Goal: Transaction & Acquisition: Purchase product/service

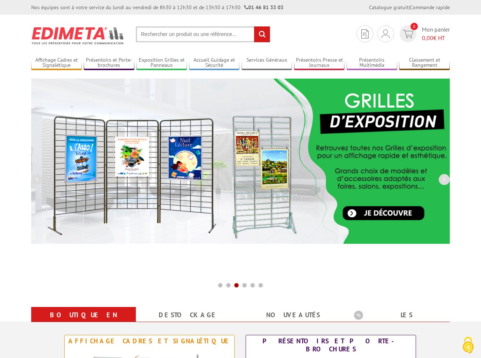
click at [208, 34] on input "text" at bounding box center [203, 34] width 134 height 16
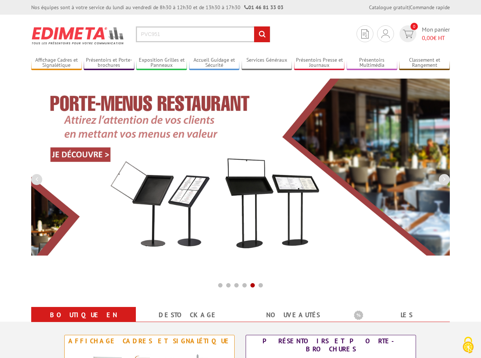
type input "PVC951"
click at [254, 26] on input "rechercher" at bounding box center [262, 34] width 16 height 16
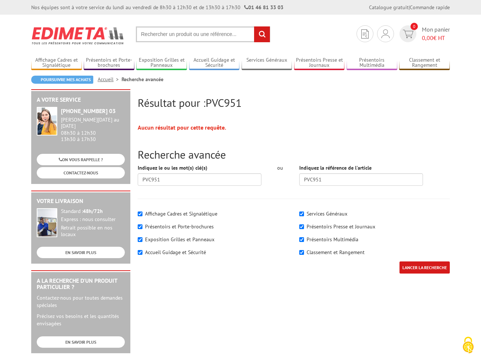
click at [171, 34] on input "text" at bounding box center [203, 34] width 134 height 16
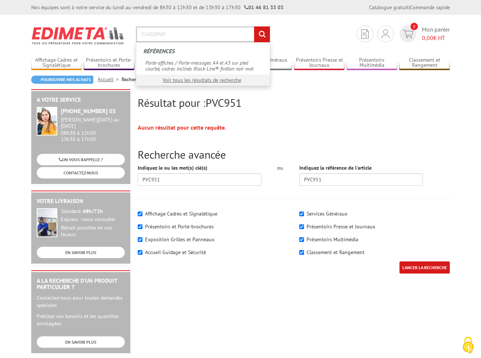
type input "214028NR"
click at [254, 26] on input "rechercher" at bounding box center [262, 34] width 16 height 16
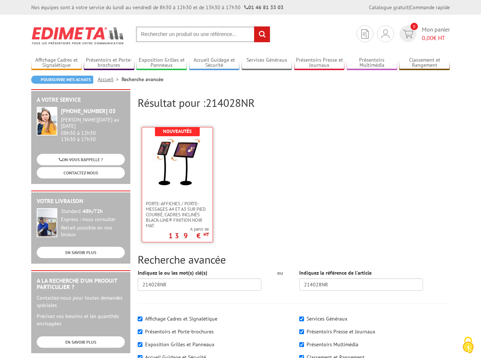
click at [192, 168] on img at bounding box center [177, 162] width 48 height 48
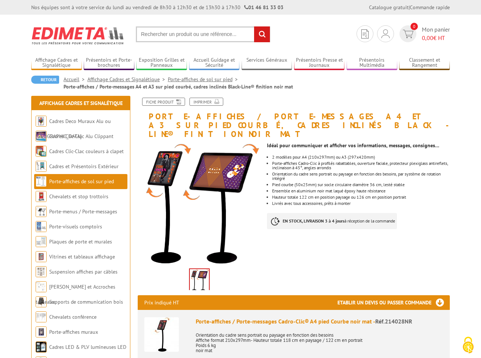
click at [211, 170] on img at bounding box center [200, 204] width 124 height 124
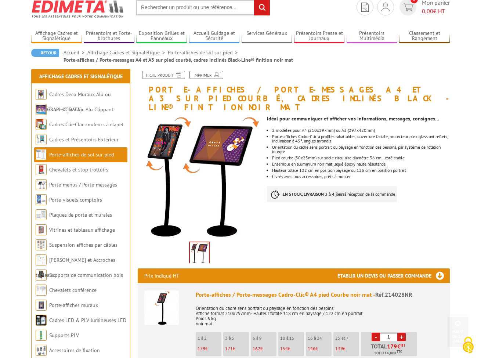
scroll to position [19, 0]
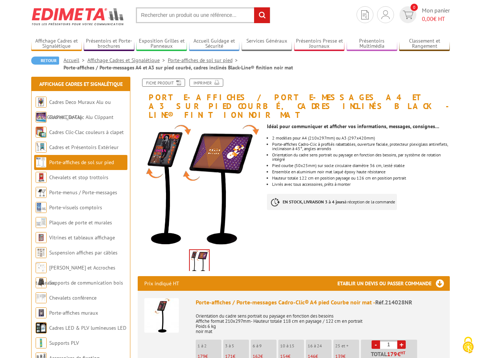
click at [189, 12] on input "text" at bounding box center [203, 15] width 134 height 16
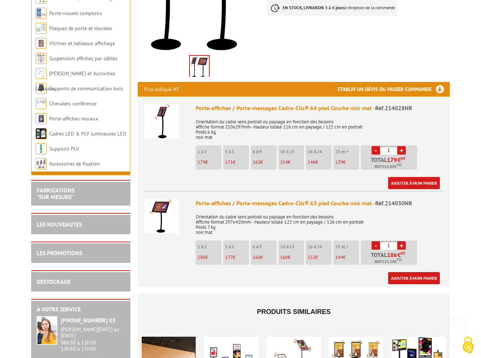
scroll to position [214, 0]
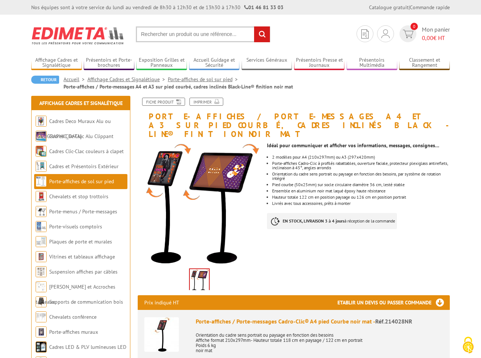
click at [226, 34] on input "text" at bounding box center [203, 34] width 134 height 16
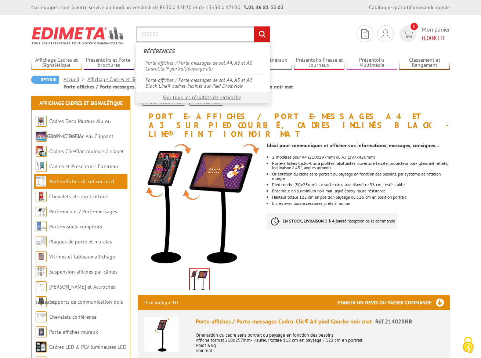
type input "214002"
click at [254, 26] on input "rechercher" at bounding box center [262, 34] width 16 height 16
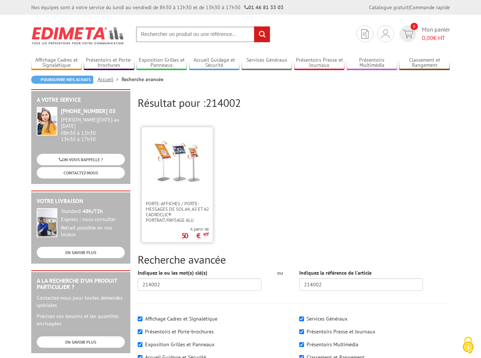
click at [184, 169] on img at bounding box center [177, 162] width 48 height 48
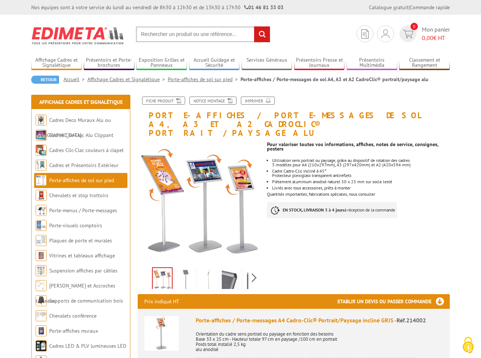
click at [192, 277] on img at bounding box center [185, 280] width 18 height 23
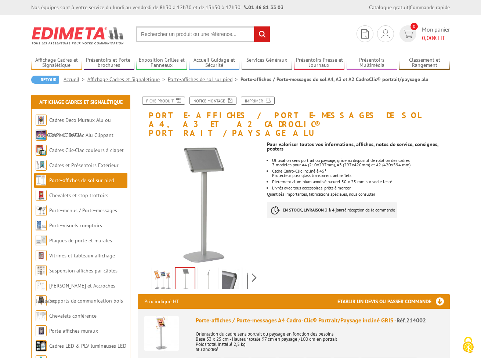
click at [226, 272] on img at bounding box center [231, 280] width 18 height 23
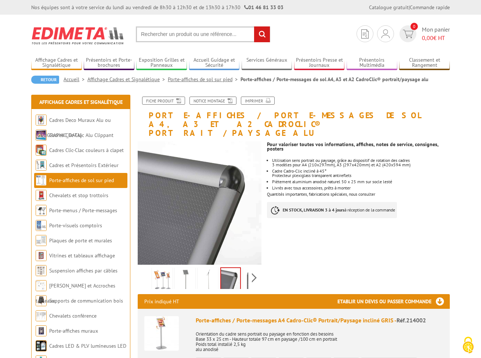
click at [201, 36] on input "text" at bounding box center [203, 34] width 134 height 16
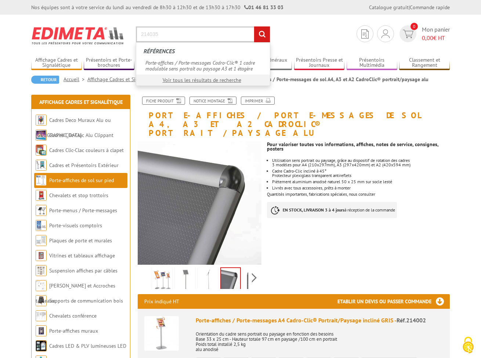
type input "214035"
click at [254, 26] on input "rechercher" at bounding box center [262, 34] width 16 height 16
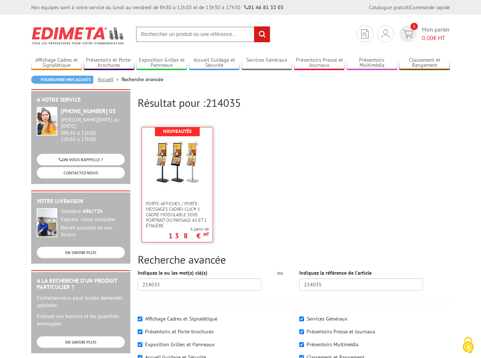
click at [186, 151] on img at bounding box center [177, 162] width 48 height 48
click at [149, 29] on input "text" at bounding box center [203, 34] width 134 height 16
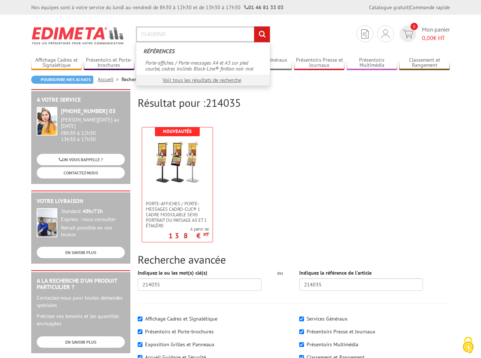
type input "214030NR"
click at [254, 26] on input "rechercher" at bounding box center [262, 34] width 16 height 16
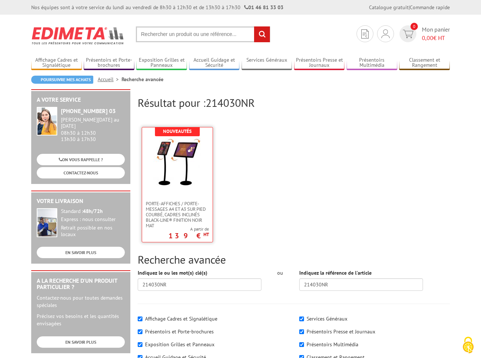
click at [160, 162] on img at bounding box center [177, 162] width 48 height 48
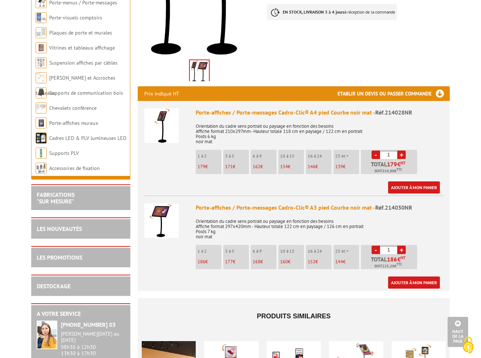
scroll to position [207, 0]
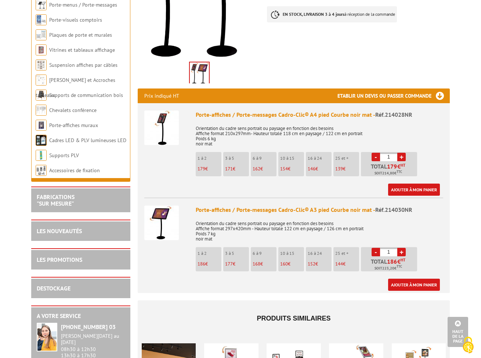
click at [255, 206] on div "Porte-affiches / Porte-messages Cadro-Clic® A3 pied Courbe noir mat - Réf.21403…" at bounding box center [319, 210] width 247 height 8
click at [401, 248] on link "+" at bounding box center [401, 252] width 8 height 8
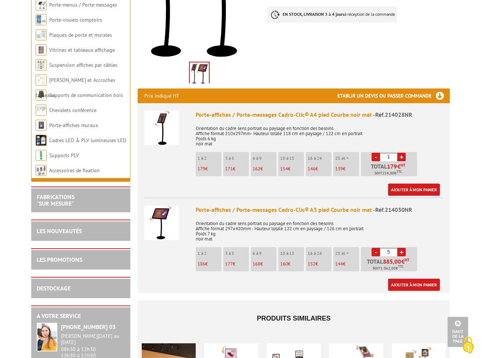
click at [401, 248] on link "+" at bounding box center [401, 252] width 8 height 8
type input "6"
